Goal: Find specific page/section: Find specific page/section

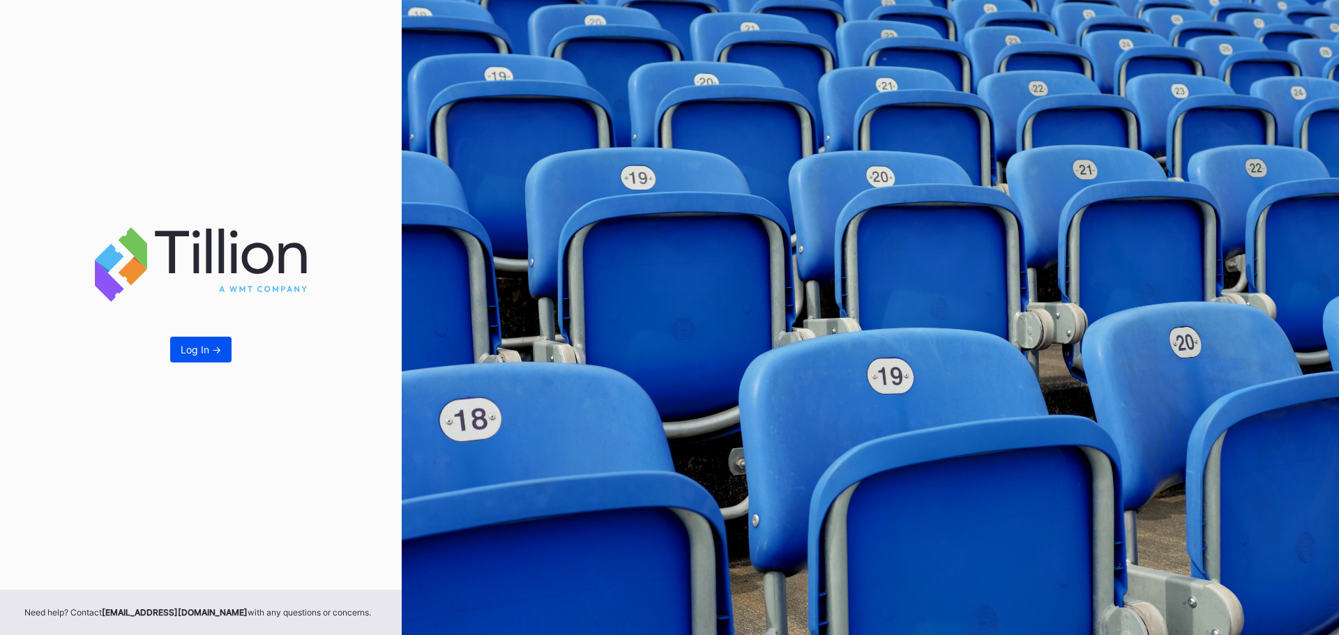
click at [194, 342] on button "Log In ->" at bounding box center [200, 350] width 61 height 26
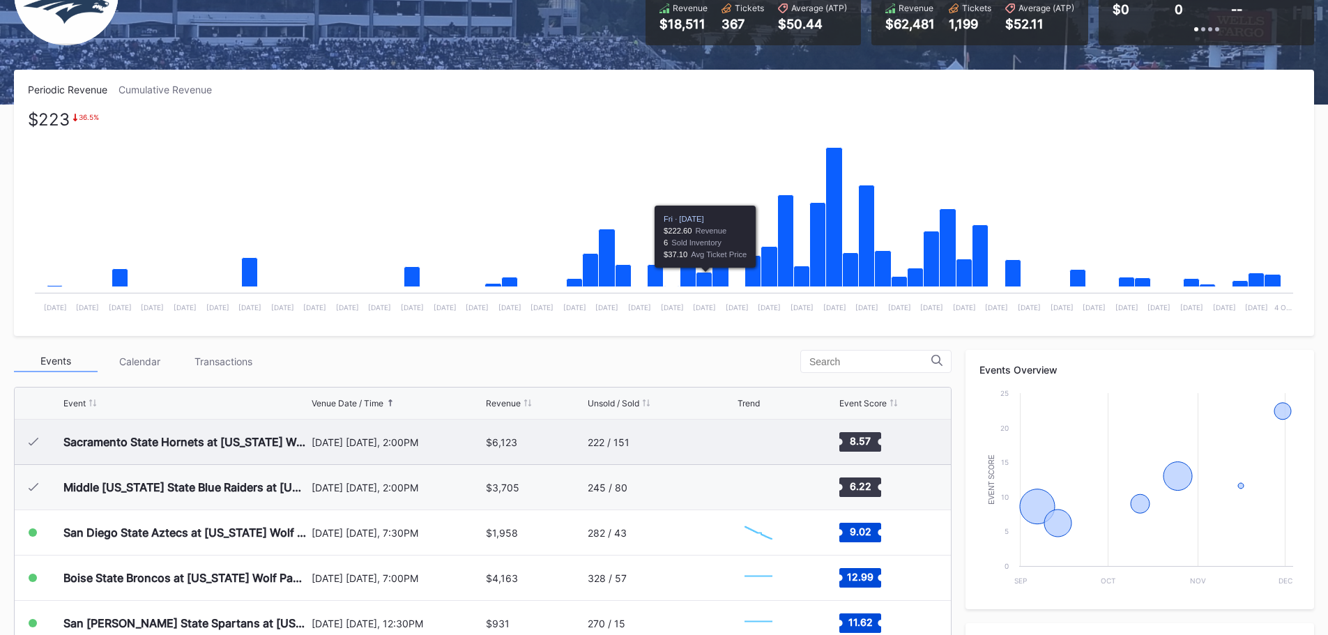
scroll to position [209, 0]
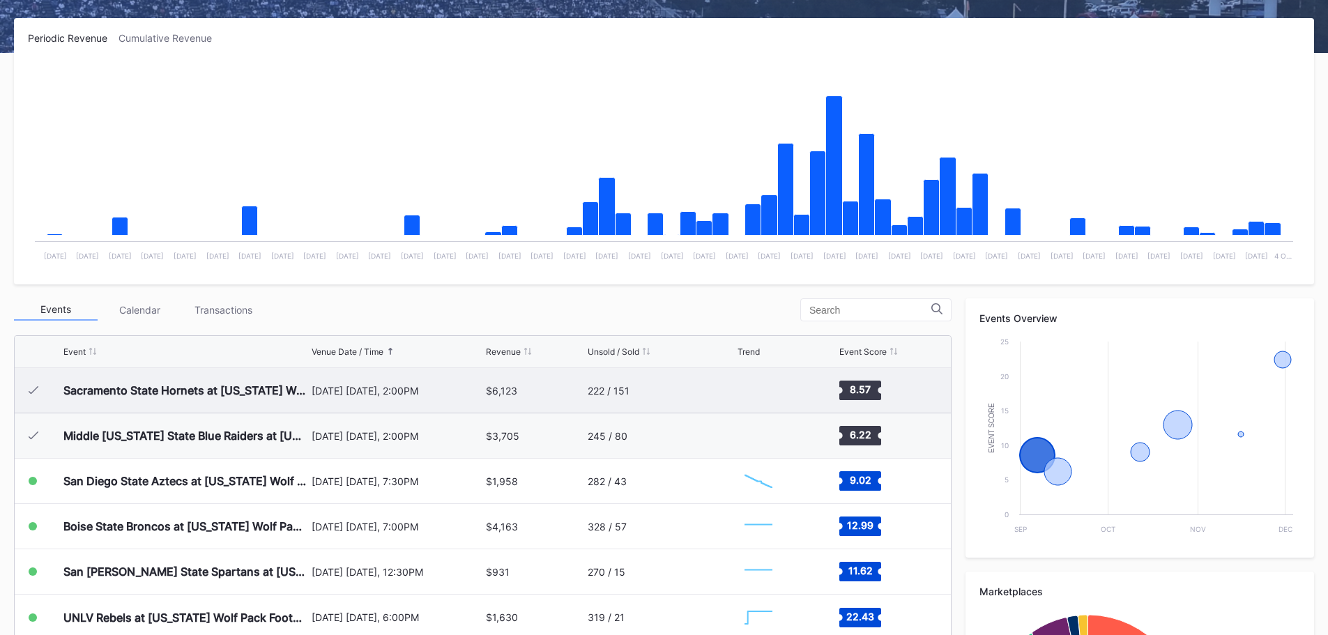
click at [623, 388] on div "222 / 151" at bounding box center [609, 391] width 42 height 12
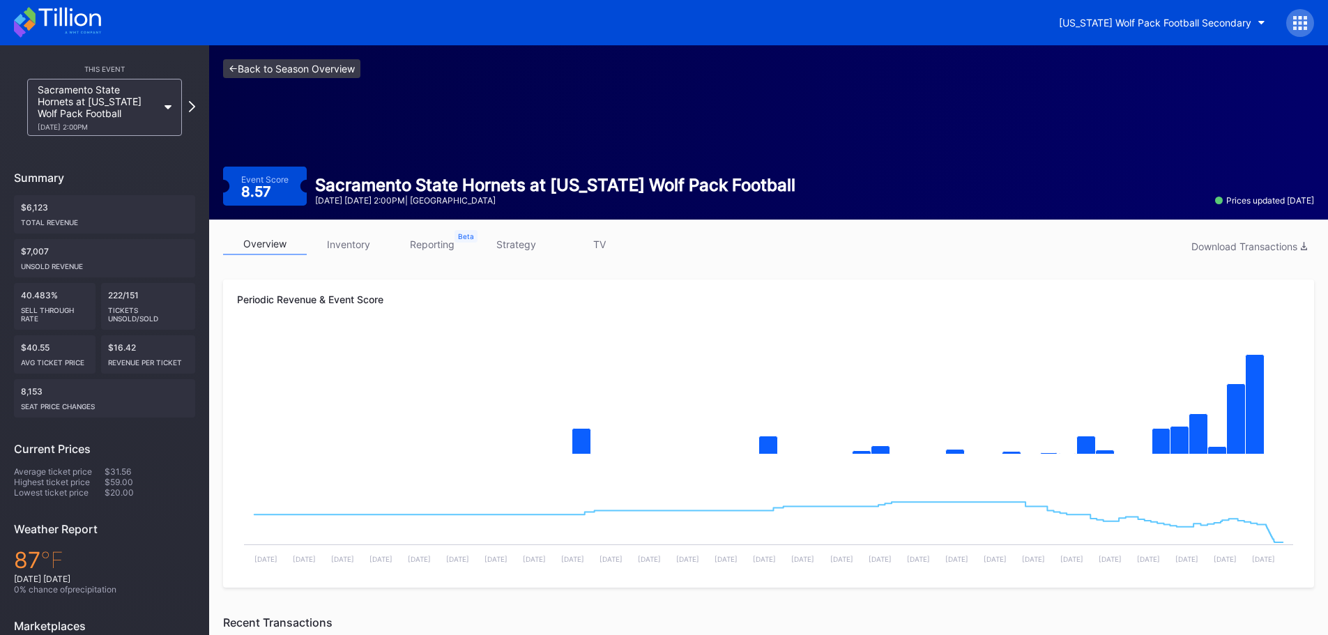
click at [321, 59] on link "<- Back to Season Overview" at bounding box center [291, 68] width 137 height 19
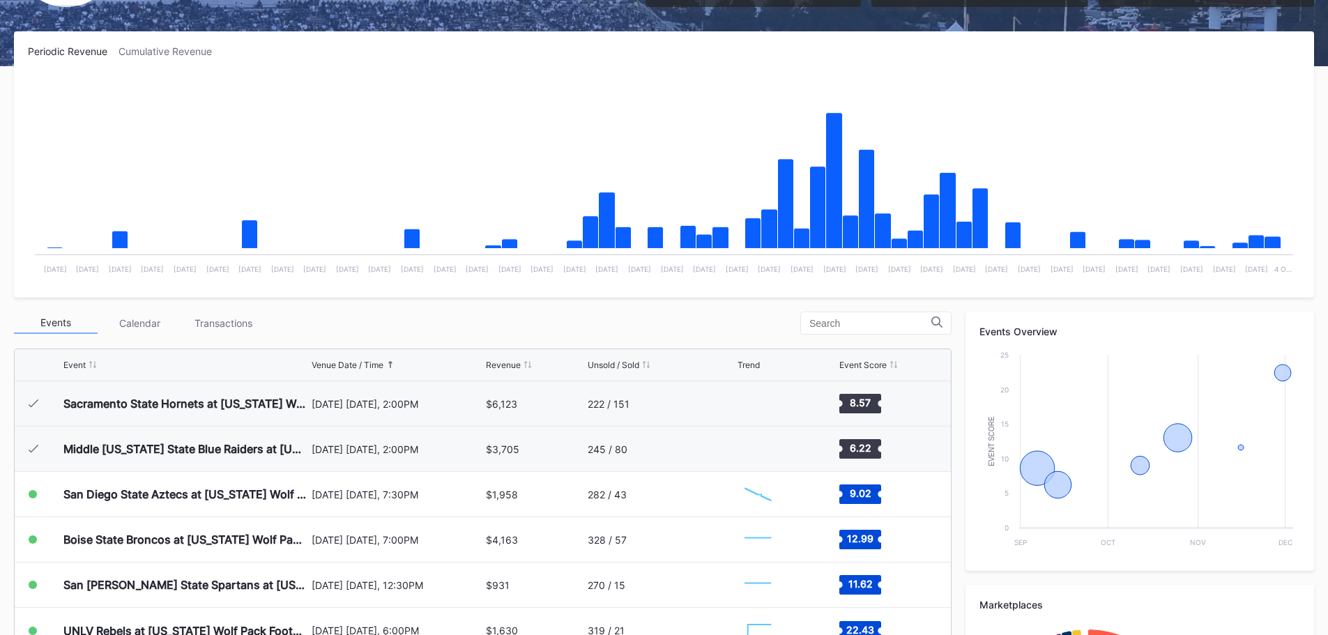
scroll to position [209, 0]
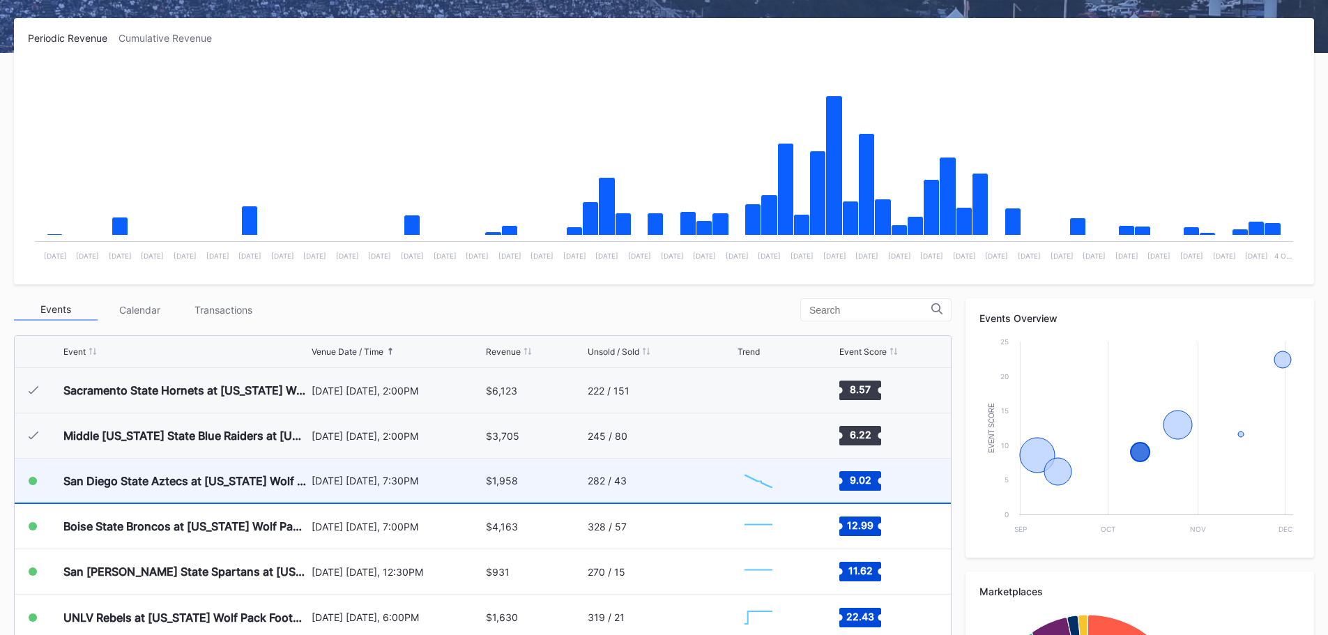
click at [651, 486] on div "282 / 43" at bounding box center [661, 481] width 147 height 44
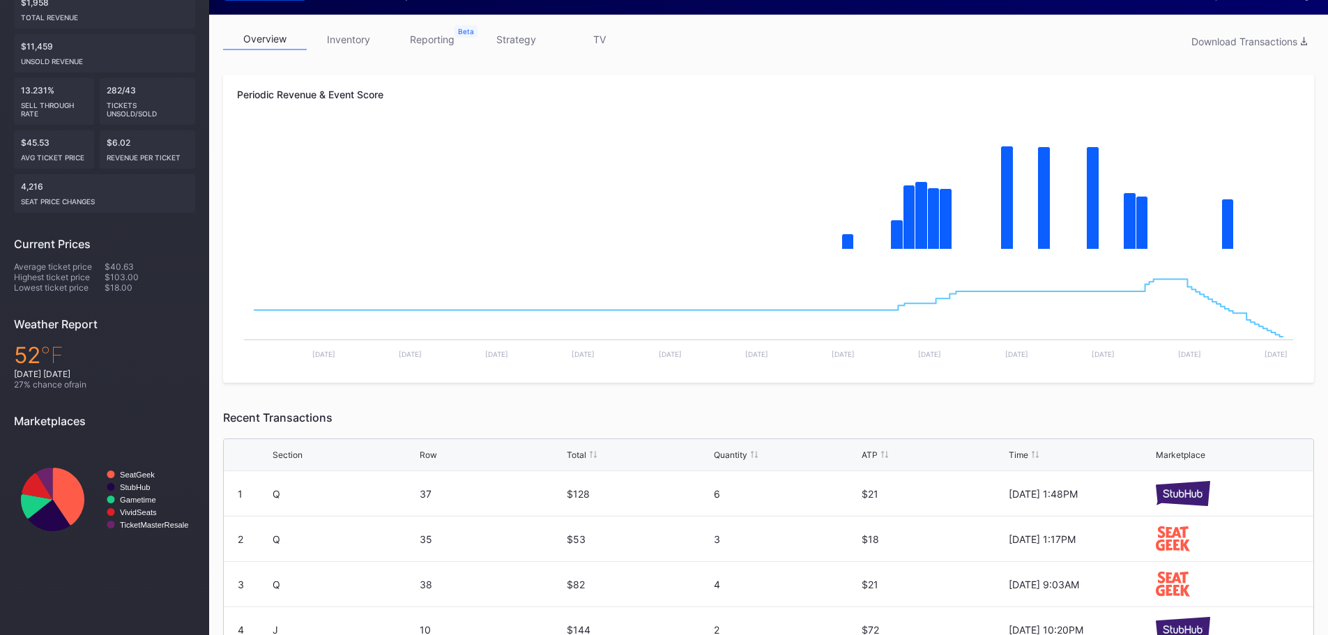
scroll to position [198, 0]
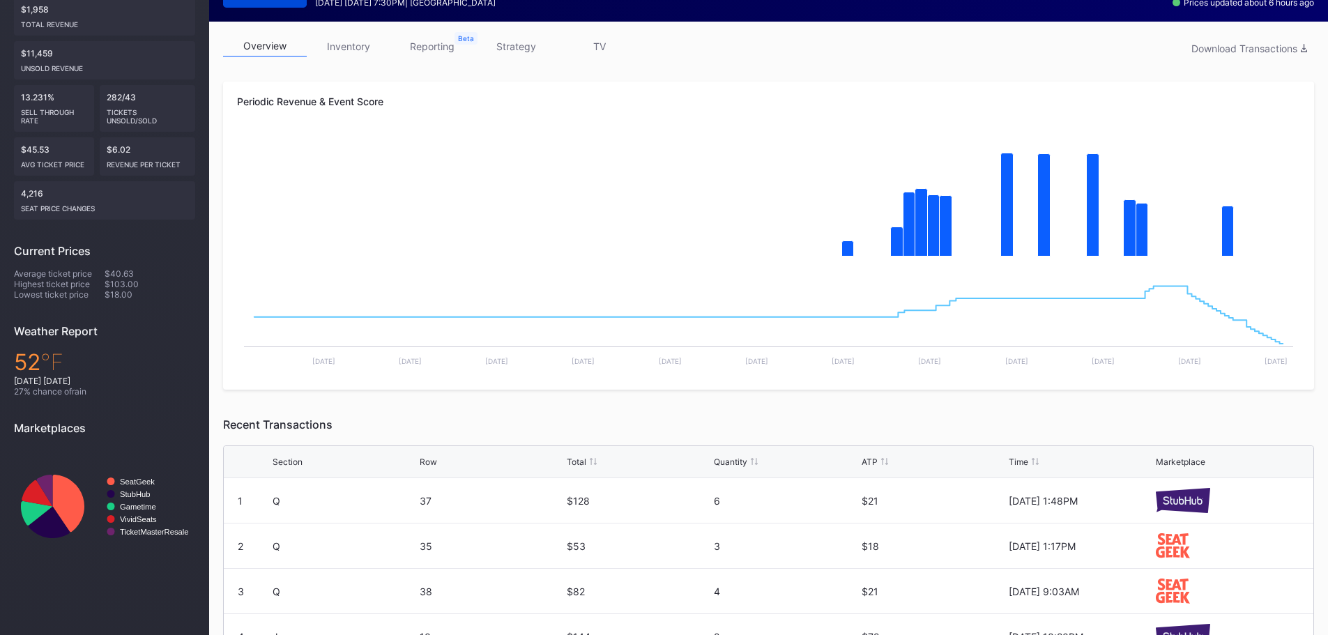
click at [345, 50] on link "inventory" at bounding box center [349, 47] width 84 height 22
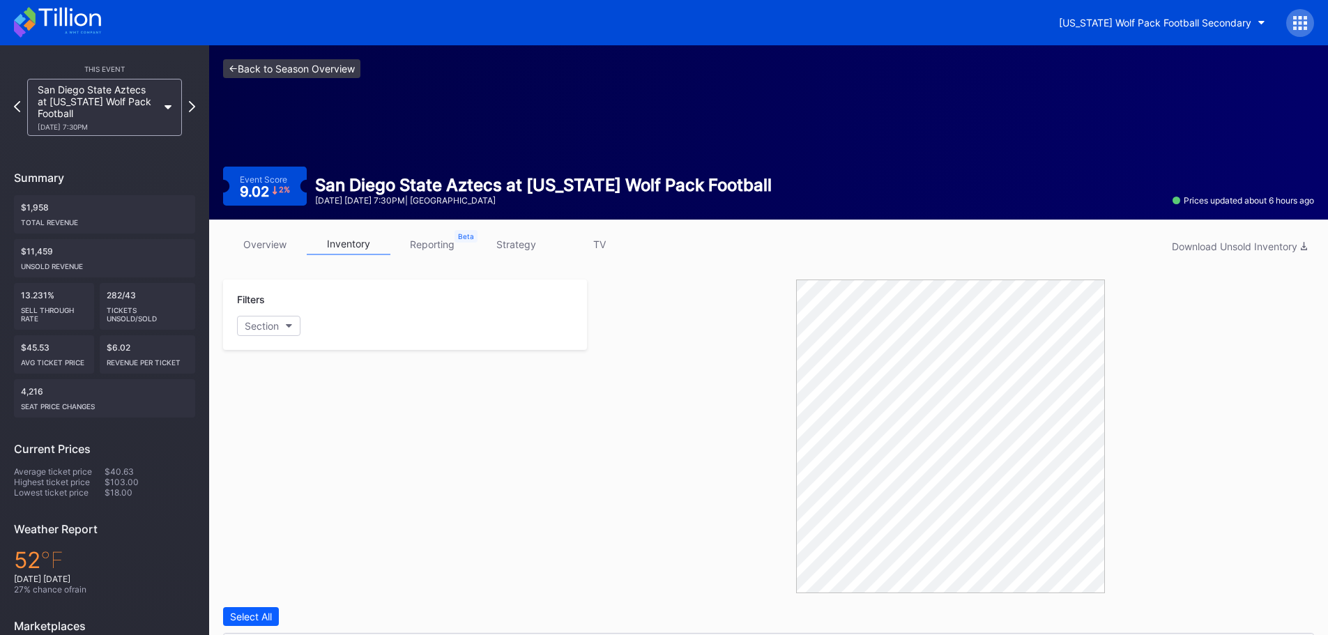
click at [319, 69] on link "<- Back to Season Overview" at bounding box center [291, 68] width 137 height 19
